Goal: Transaction & Acquisition: Purchase product/service

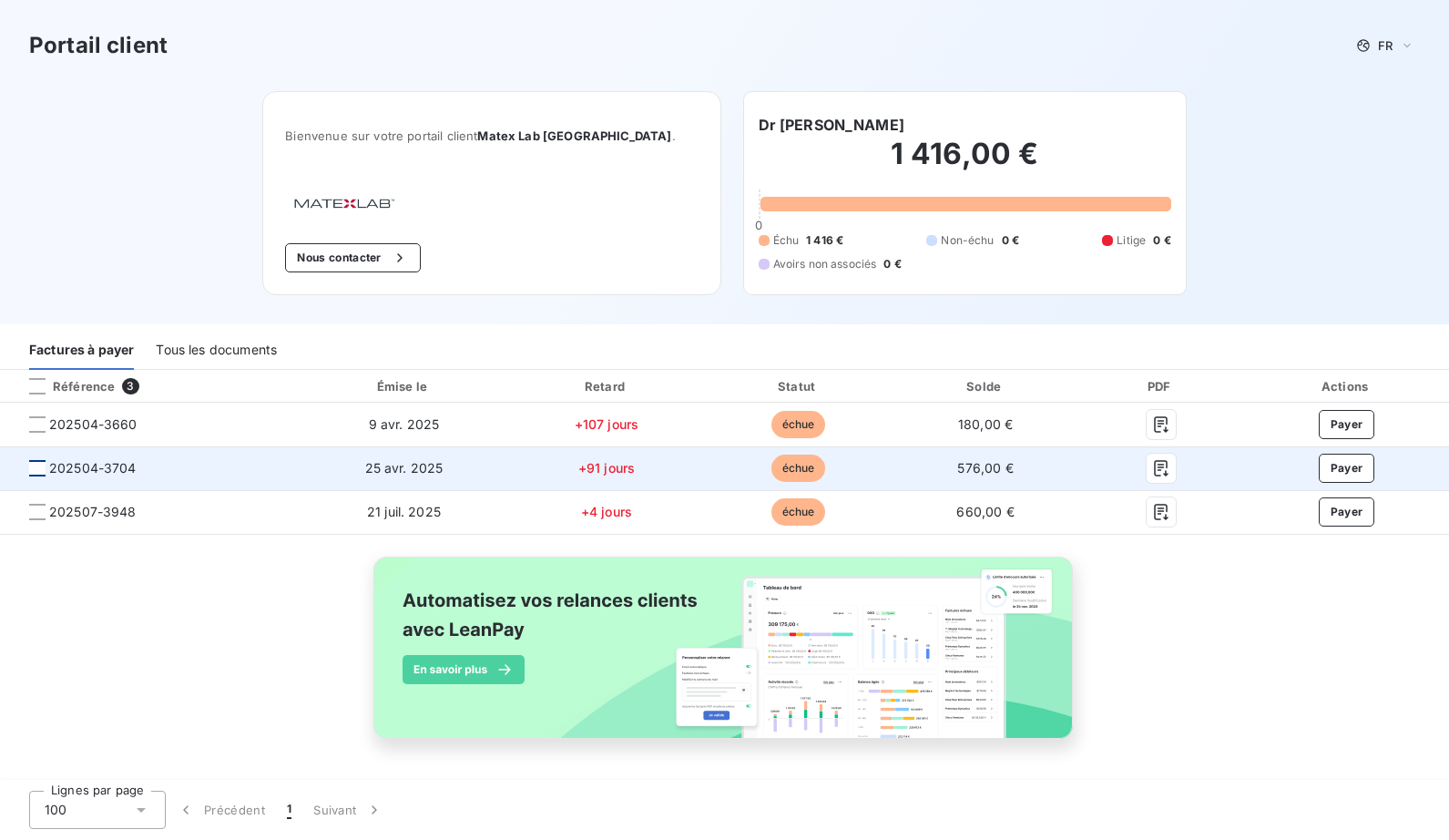
click at [37, 468] on div at bounding box center [37, 468] width 16 height 16
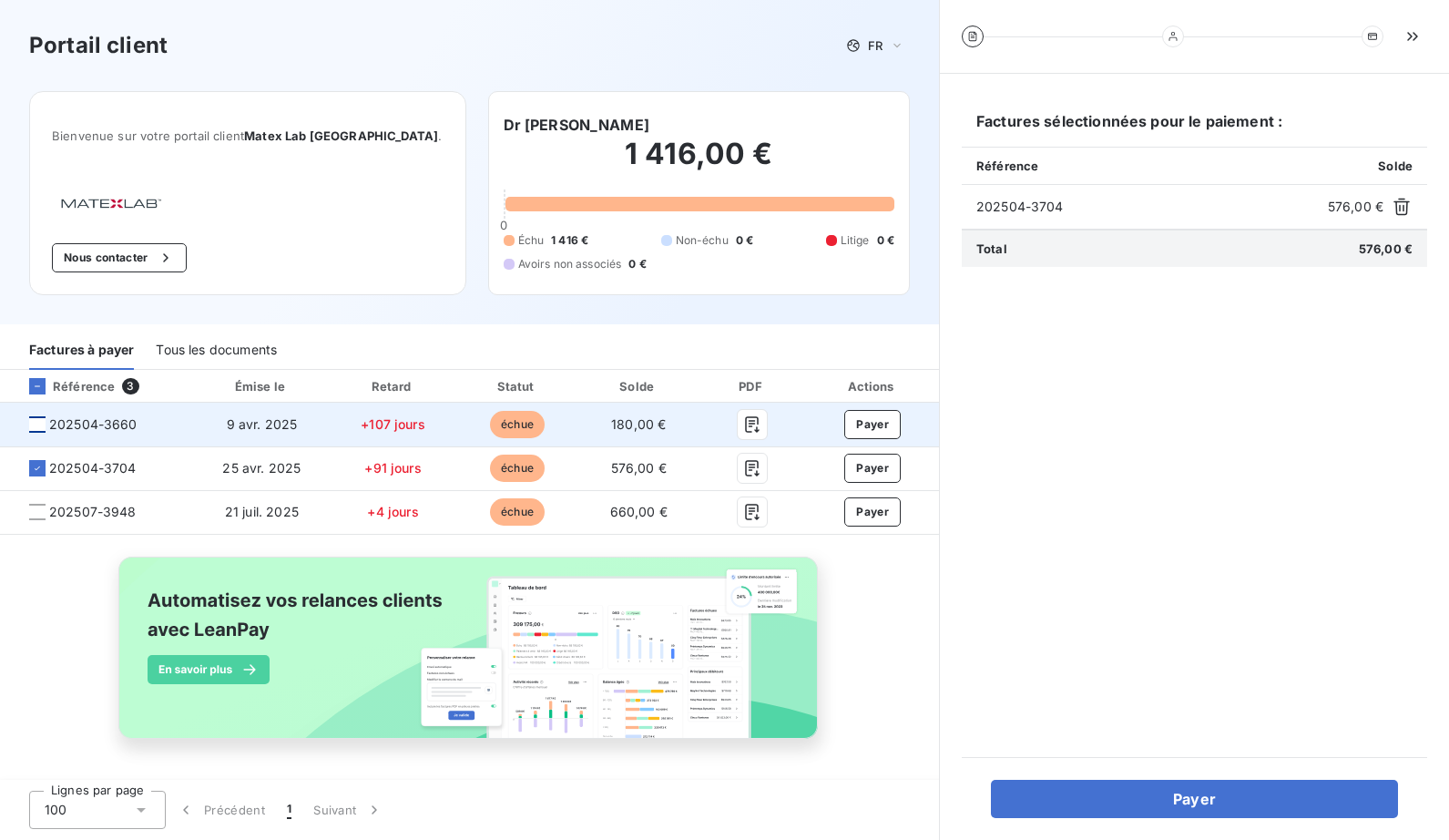
click at [42, 426] on div at bounding box center [37, 424] width 16 height 16
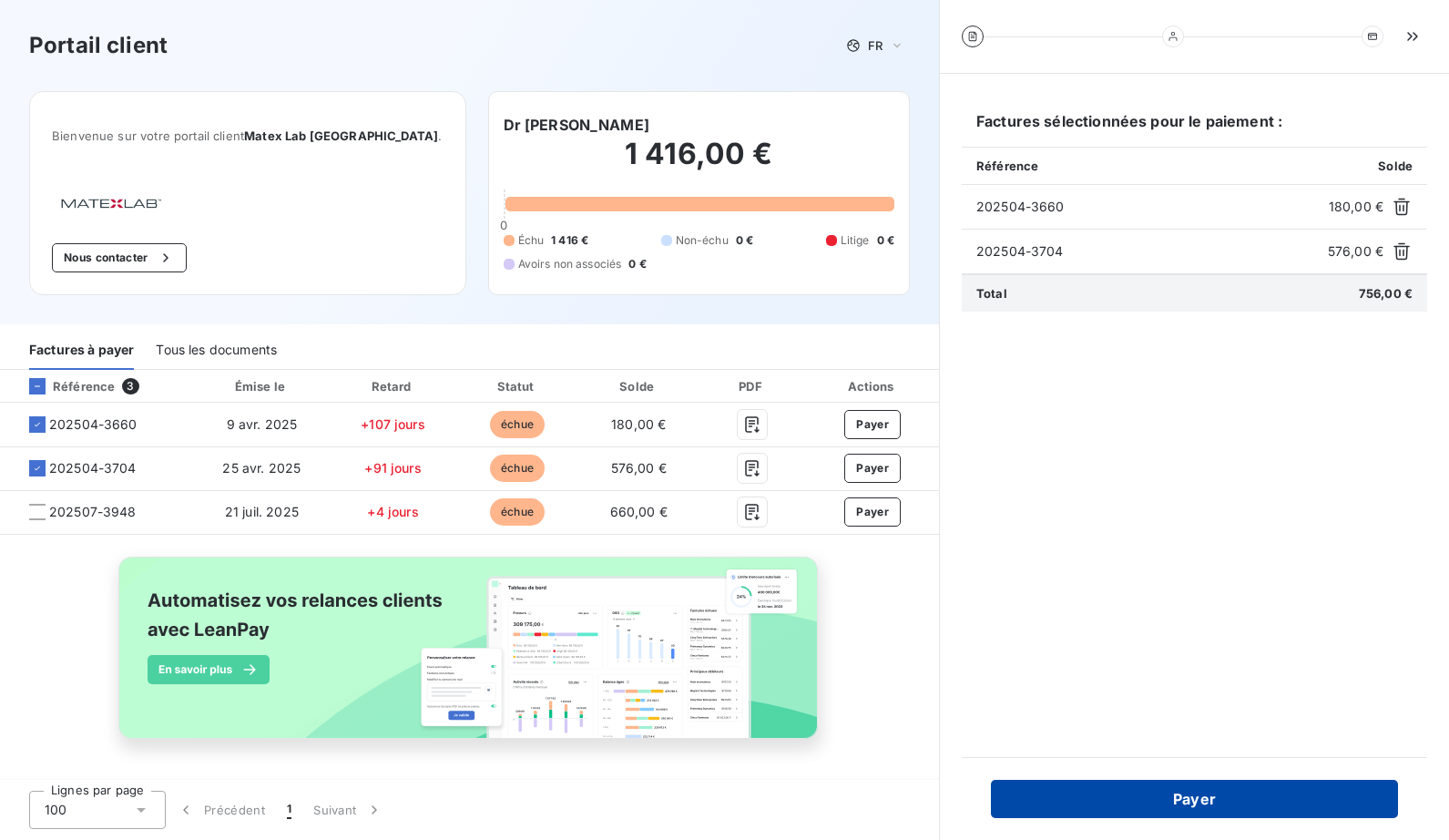
click at [1149, 803] on button "Payer" at bounding box center [1195, 798] width 407 height 38
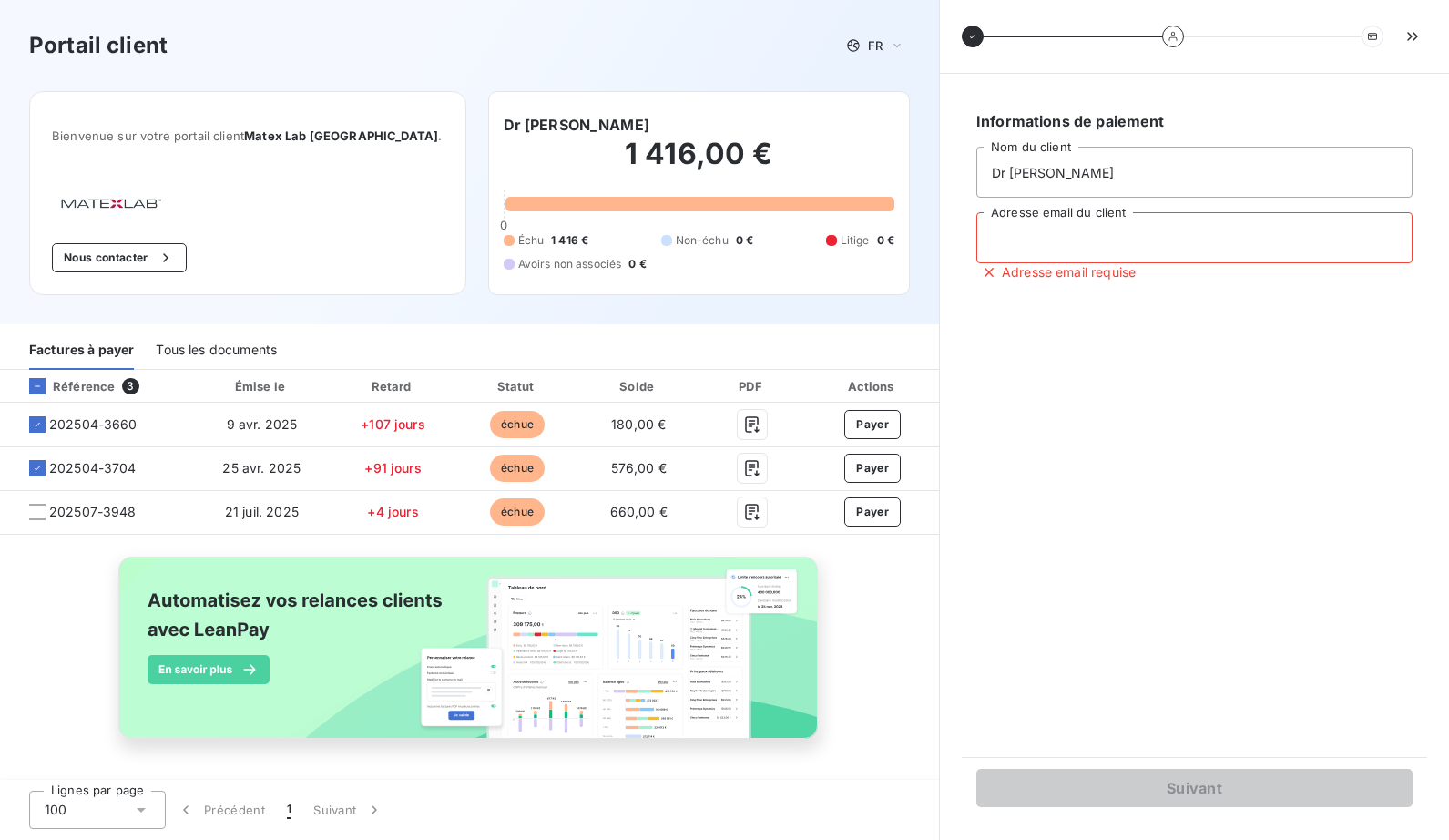
click at [1147, 240] on input "Adresse email du client" at bounding box center [1194, 237] width 436 height 51
type input "[EMAIL_ADDRESS][DOMAIN_NAME]"
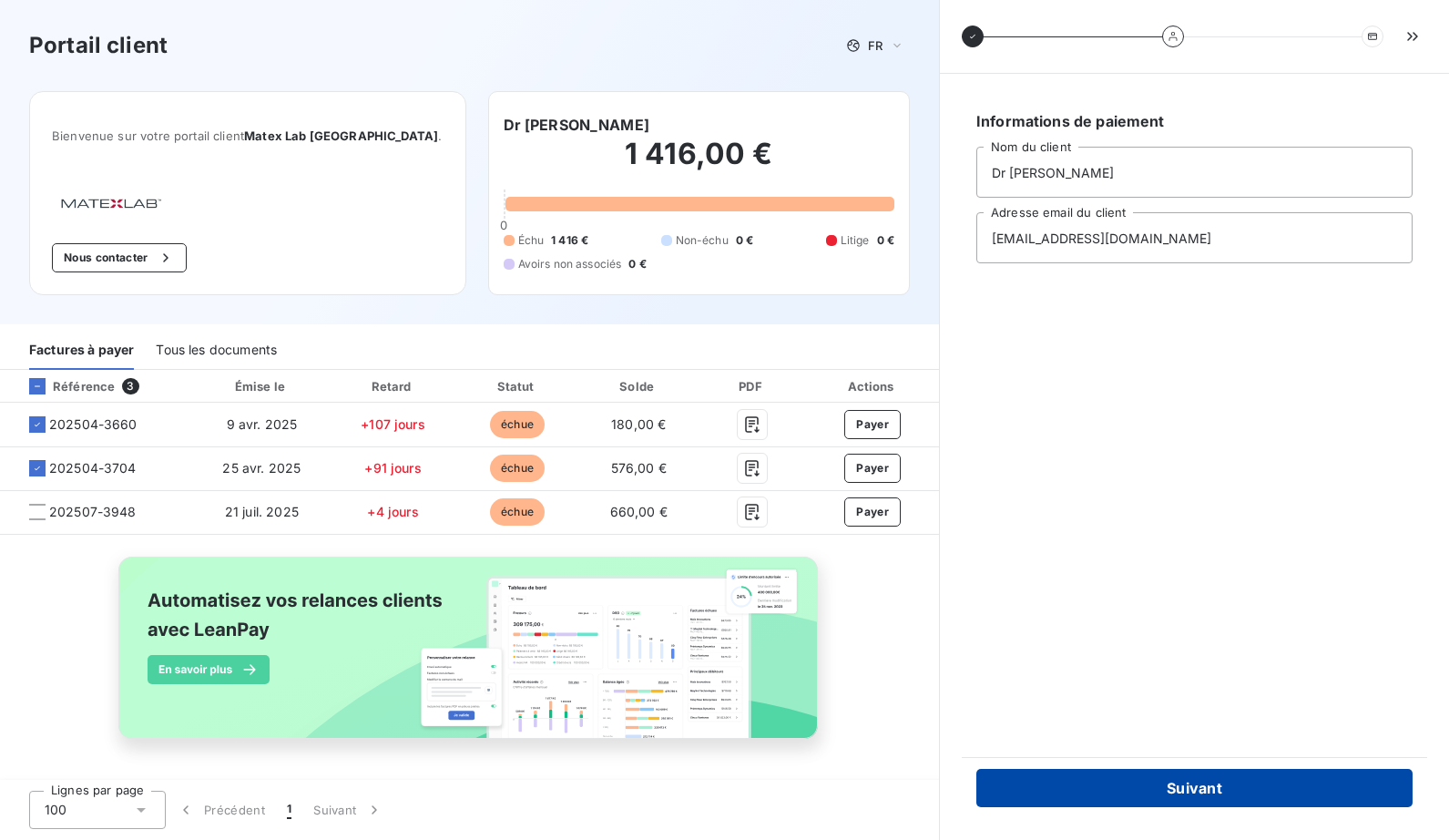
click at [1203, 785] on button "Suivant" at bounding box center [1194, 788] width 436 height 38
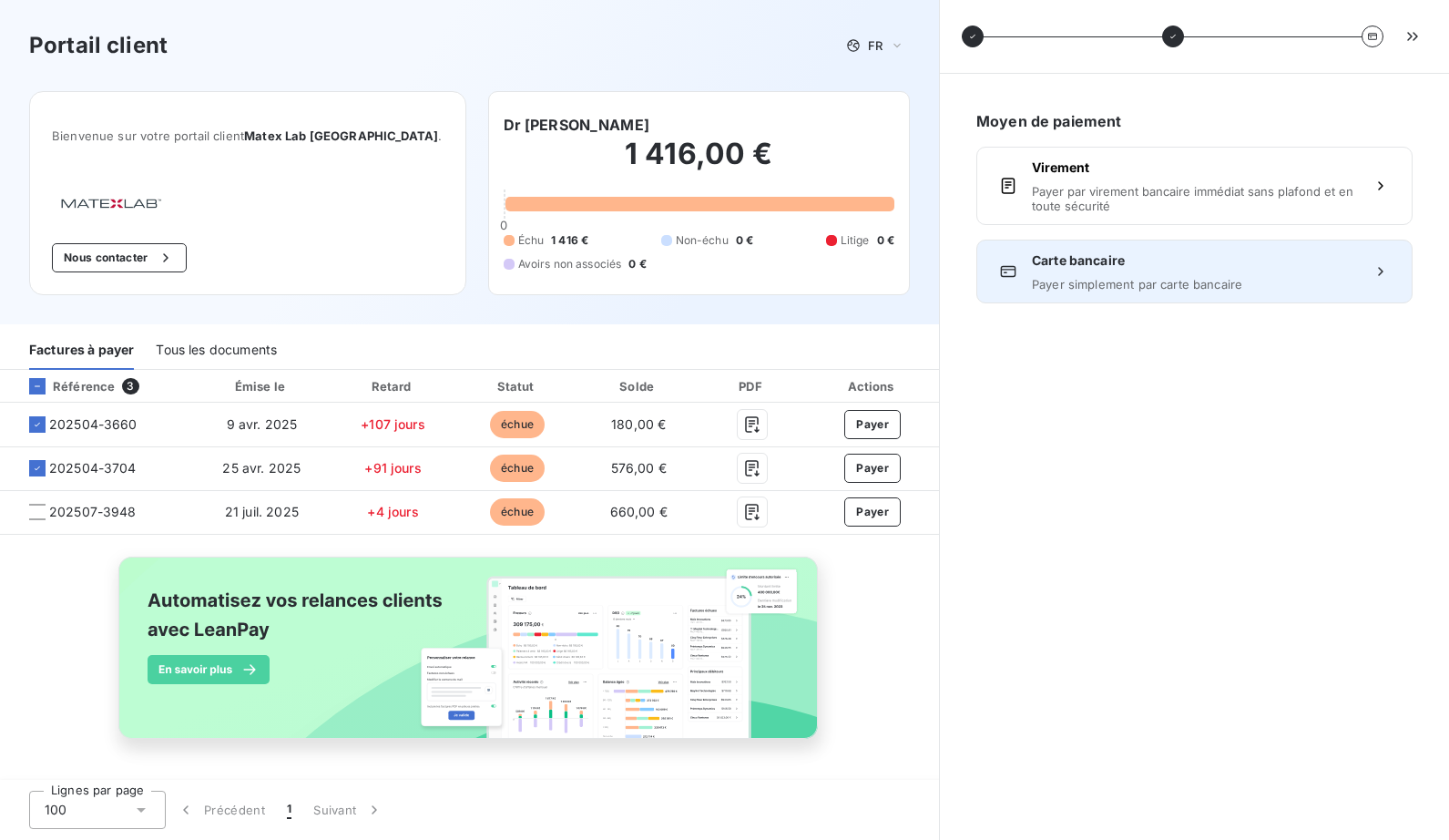
click at [1138, 257] on span "Carte bancaire" at bounding box center [1195, 260] width 325 height 18
